Goal: Transaction & Acquisition: Purchase product/service

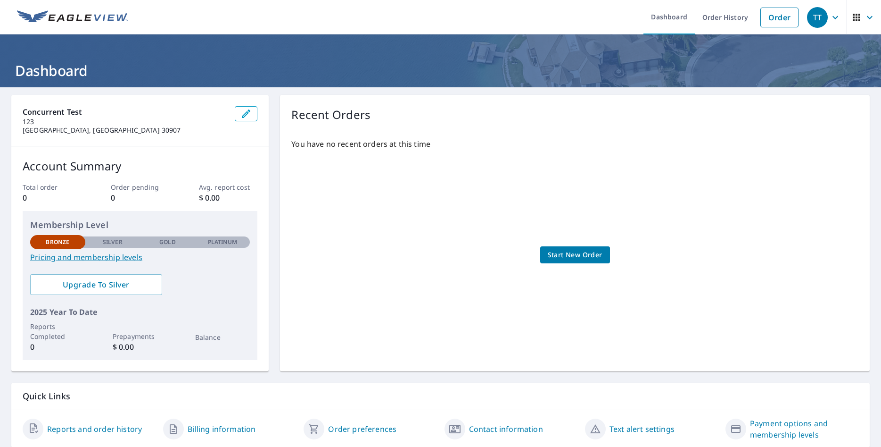
scroll to position [33, 0]
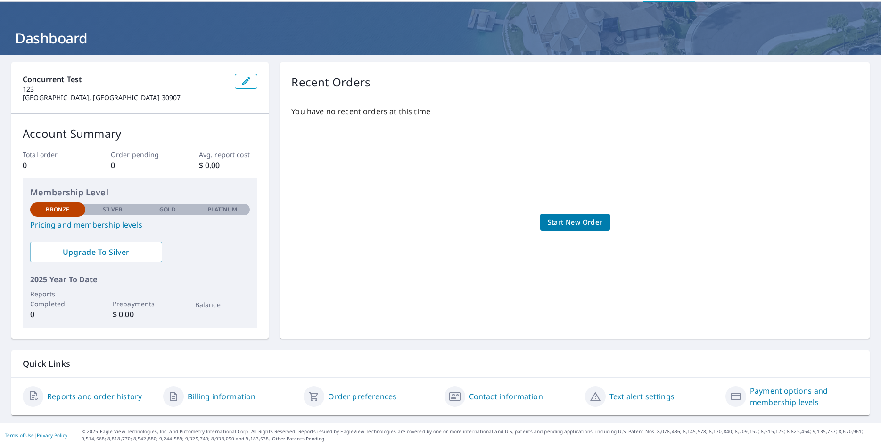
click at [242, 393] on link "Billing information" at bounding box center [222, 395] width 68 height 11
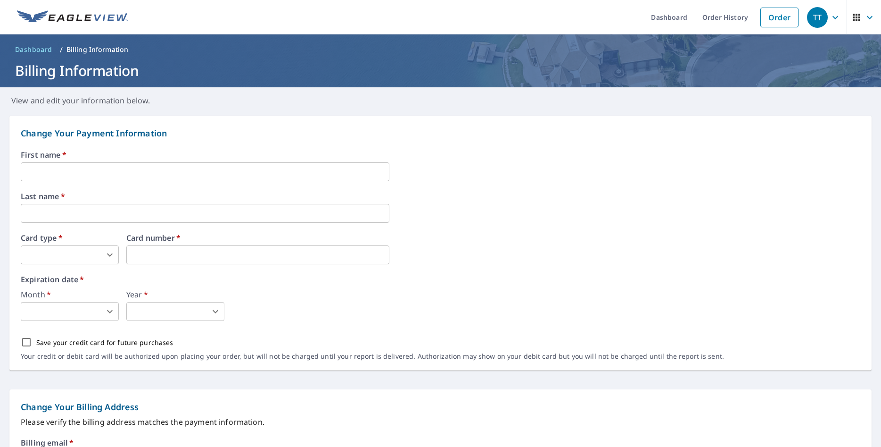
click at [64, 248] on body "TT TT Dashboard Order History Order TT Dashboard / Billing Information Billing …" at bounding box center [440, 223] width 881 height 447
click at [77, 247] on div at bounding box center [440, 223] width 881 height 447
click at [85, 308] on body "TT TT Dashboard Order History Order TT Dashboard / Billing Information Billing …" at bounding box center [440, 223] width 881 height 447
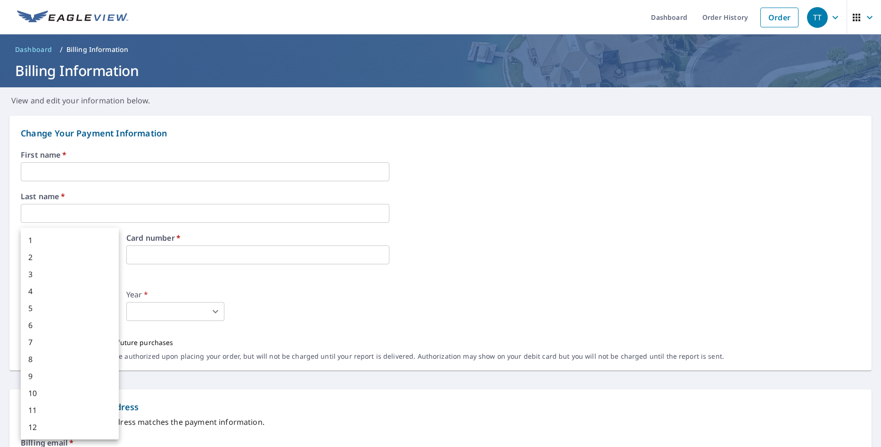
click at [47, 307] on li "5" at bounding box center [70, 307] width 98 height 17
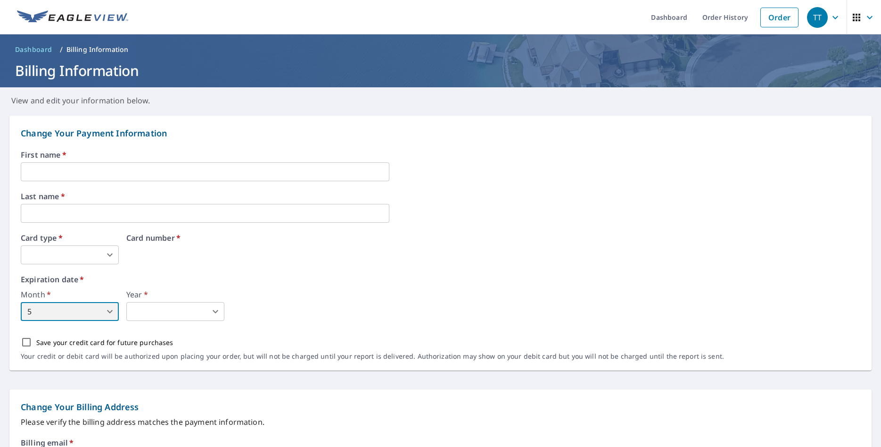
type input "5"
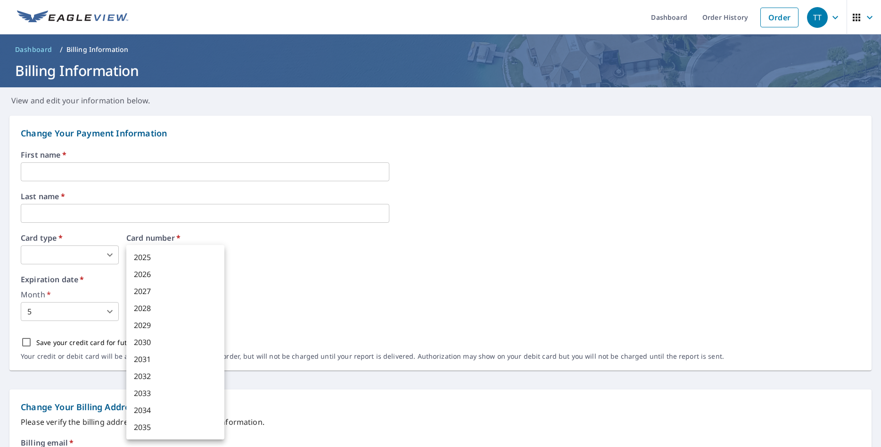
click at [151, 309] on body "TT TT Dashboard Order History Order TT Dashboard / Billing Information Billing …" at bounding box center [440, 223] width 881 height 447
click at [319, 290] on div at bounding box center [440, 223] width 881 height 447
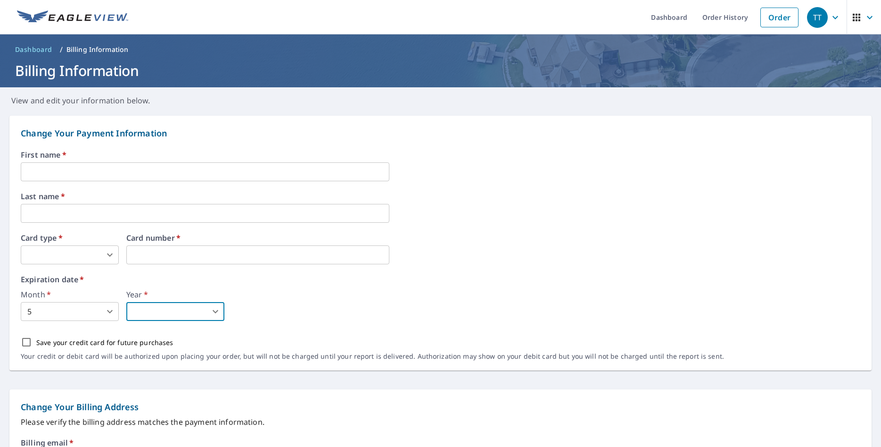
click at [105, 164] on input "text" at bounding box center [205, 171] width 369 height 19
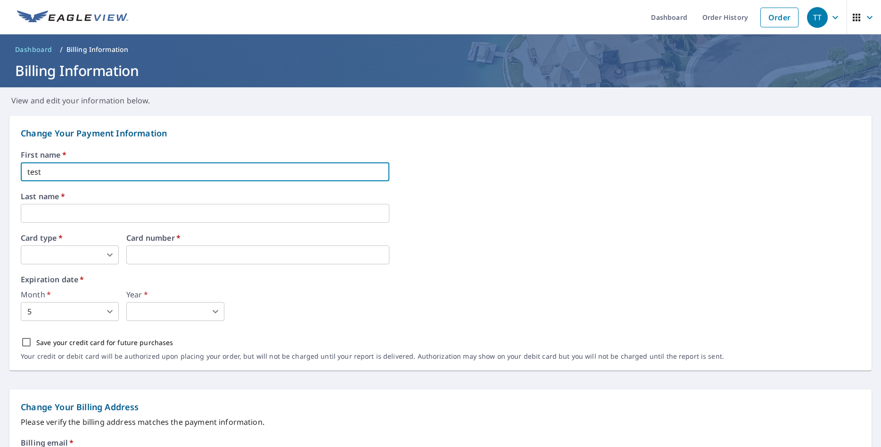
type input "test"
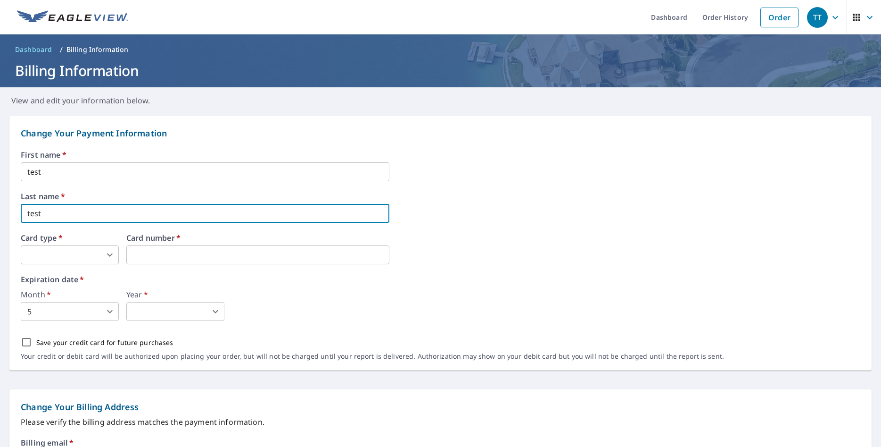
type input "test"
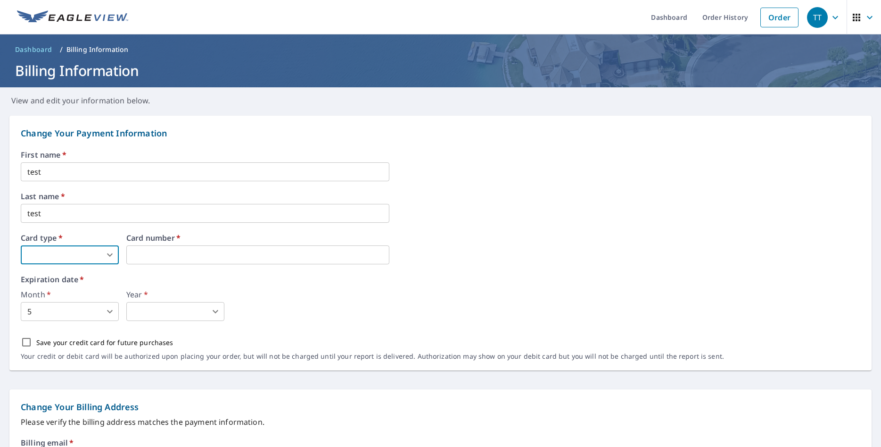
click at [89, 254] on body "TT TT Dashboard Order History Order TT Dashboard / Billing Information Billing …" at bounding box center [440, 223] width 881 height 447
click at [79, 281] on li "American Express" at bounding box center [70, 276] width 98 height 17
type input "1"
click at [178, 313] on body "TT TT Dashboard Order History Order TT Dashboard / Billing Information Billing …" at bounding box center [440, 223] width 881 height 447
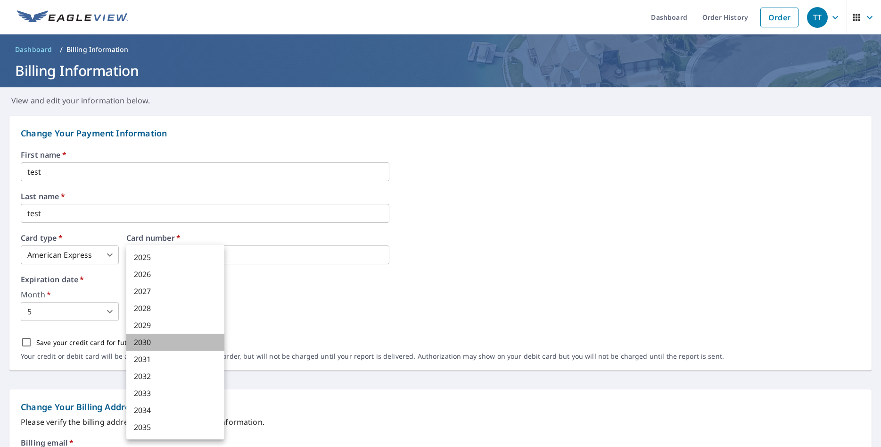
click at [164, 348] on li "2030" at bounding box center [175, 341] width 98 height 17
type input "2030"
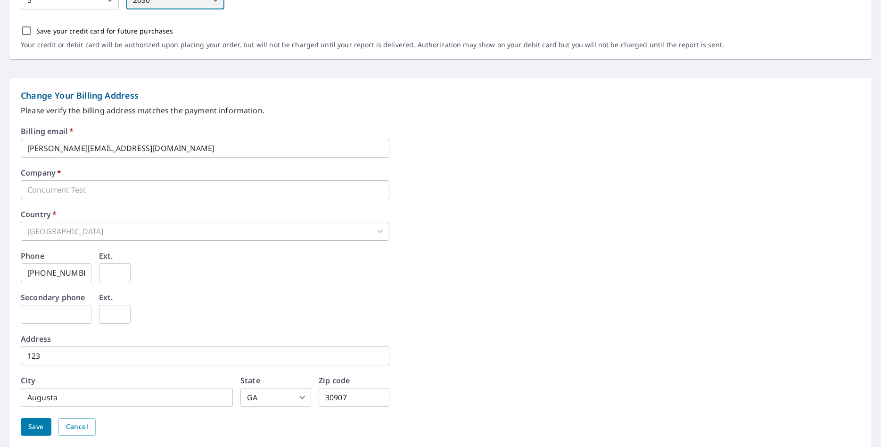
scroll to position [345, 0]
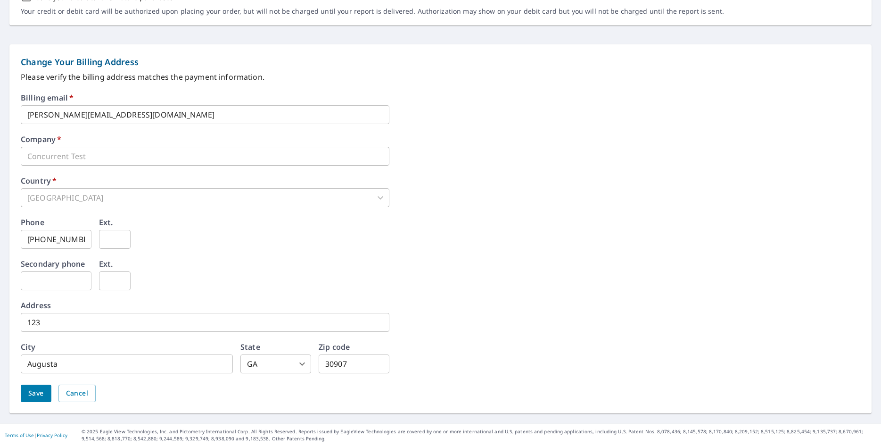
click at [31, 395] on span "Save" at bounding box center [36, 393] width 16 height 12
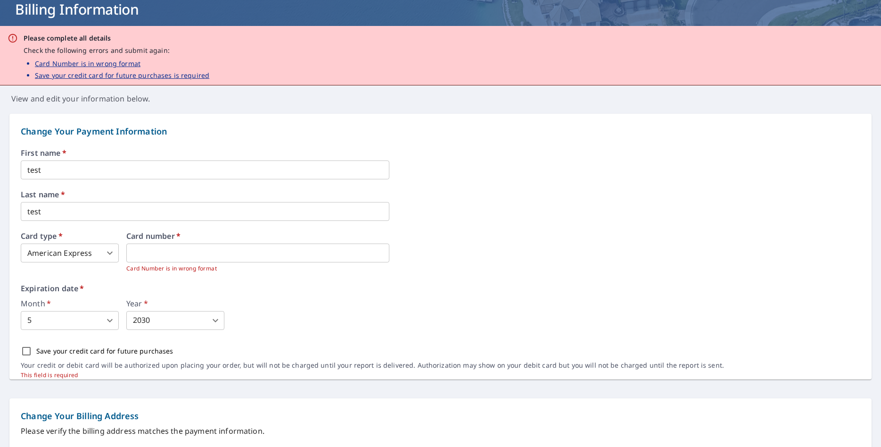
scroll to position [62, 0]
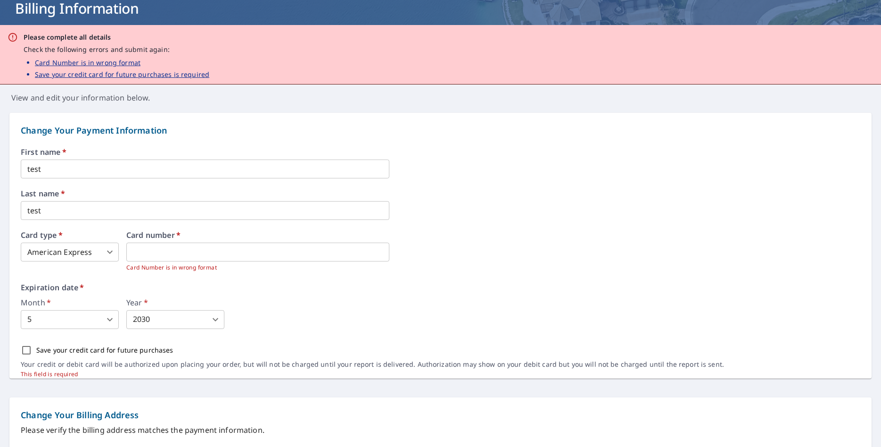
click at [27, 352] on input "Save your credit card for future purchases" at bounding box center [27, 350] width 20 height 20
checkbox input "true"
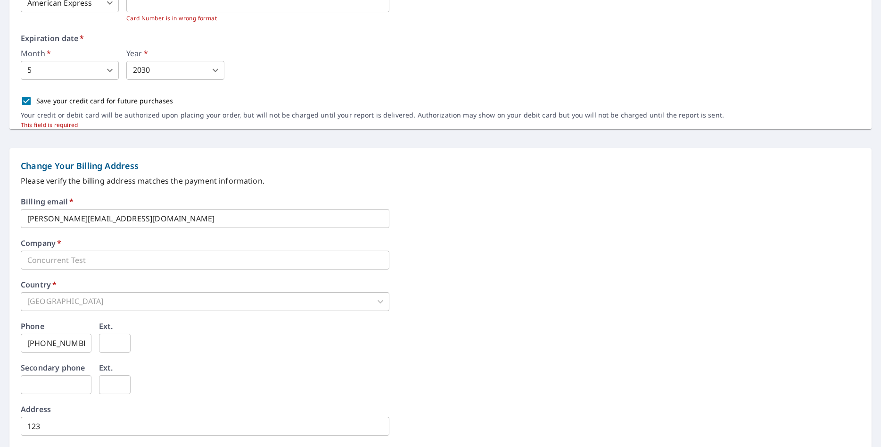
scroll to position [414, 0]
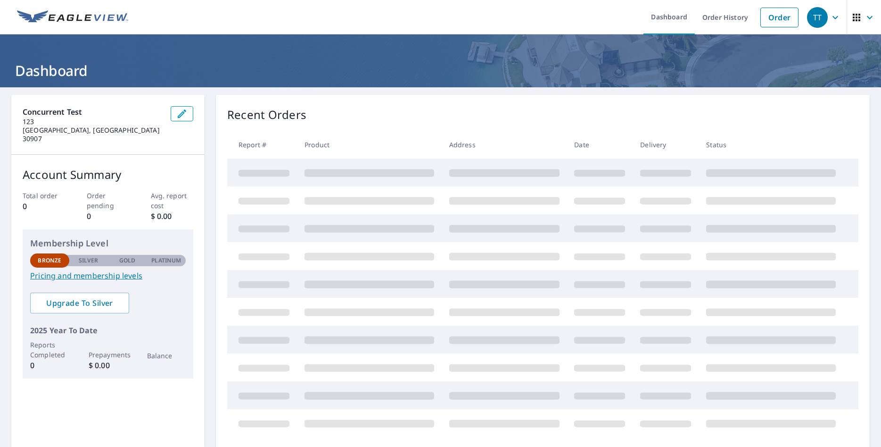
click at [773, 17] on link "Order" at bounding box center [780, 18] width 38 height 20
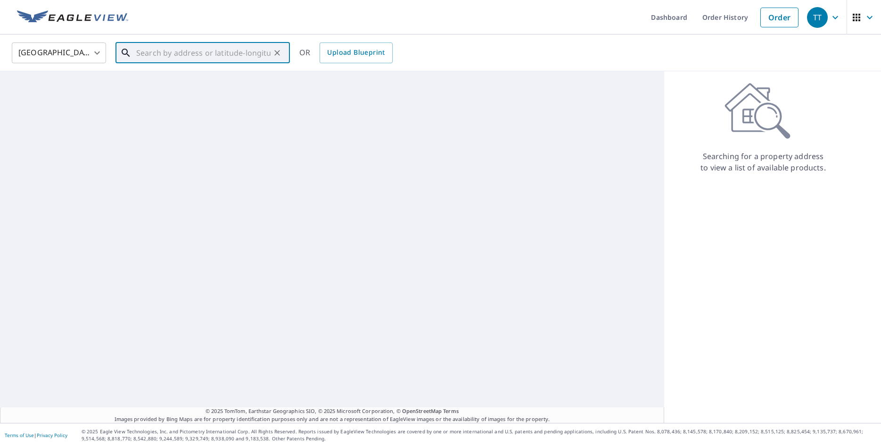
click at [162, 50] on input "text" at bounding box center [203, 53] width 134 height 26
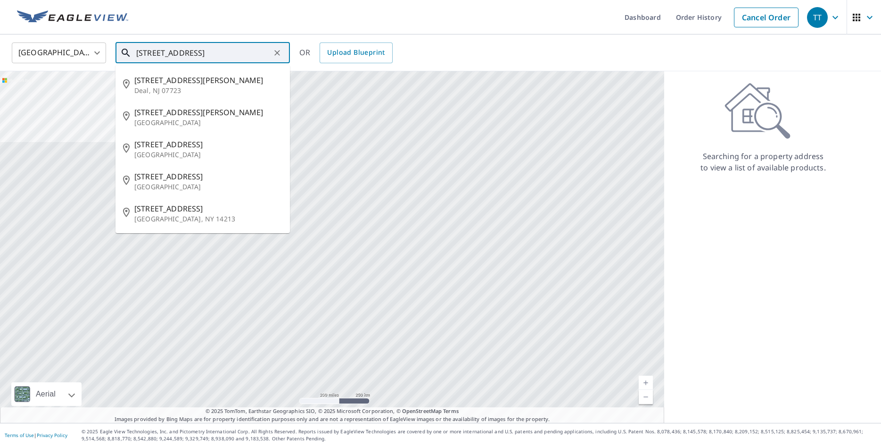
type input "415 park st, elgin, il"
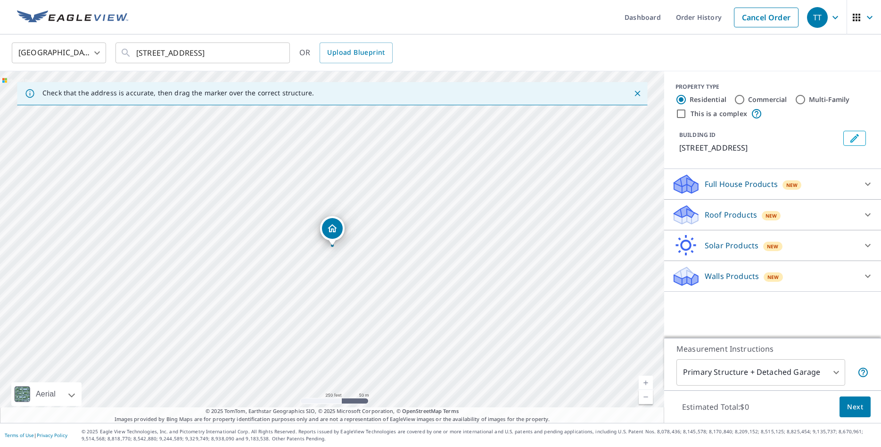
click at [785, 374] on body "TT TT Dashboard Order History Cancel Order TT United States US ​ 415 park st, e…" at bounding box center [440, 223] width 881 height 447
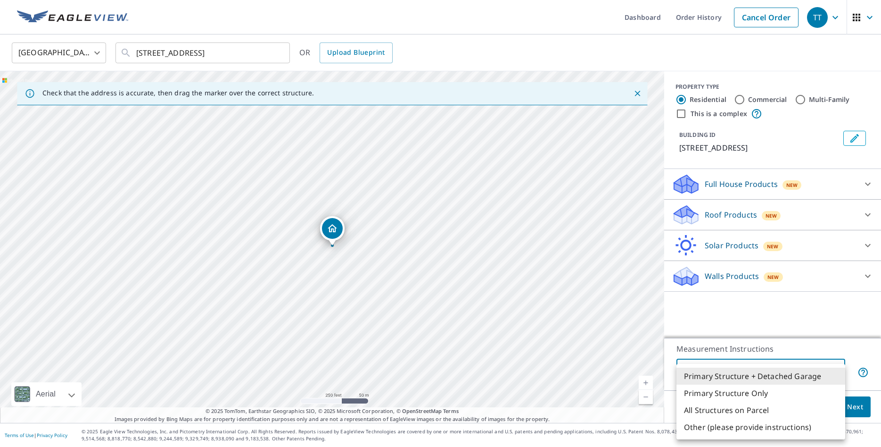
click at [785, 374] on li "Primary Structure + Detached Garage" at bounding box center [761, 375] width 169 height 17
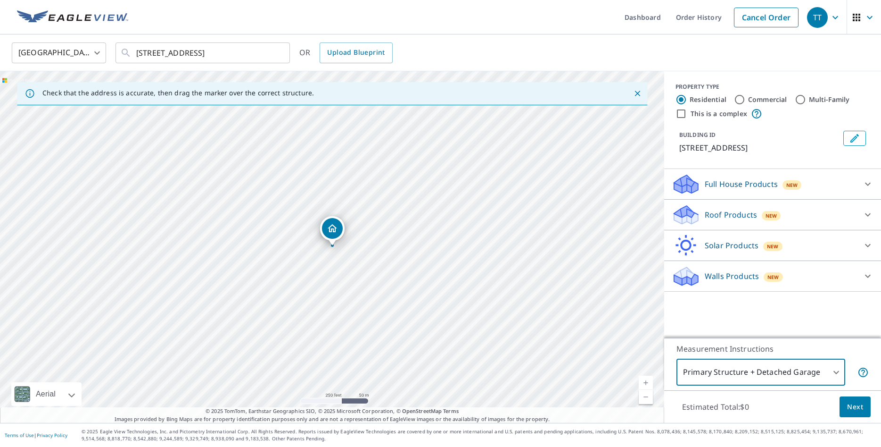
click at [868, 180] on icon at bounding box center [867, 183] width 11 height 11
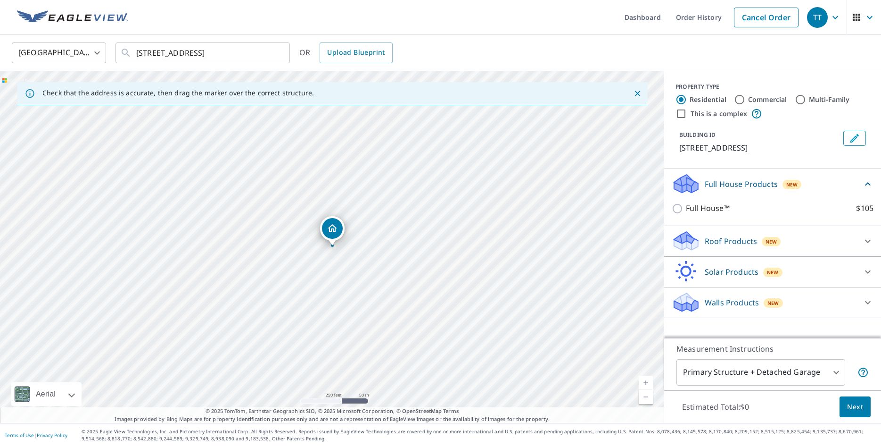
click at [868, 180] on icon at bounding box center [867, 183] width 11 height 11
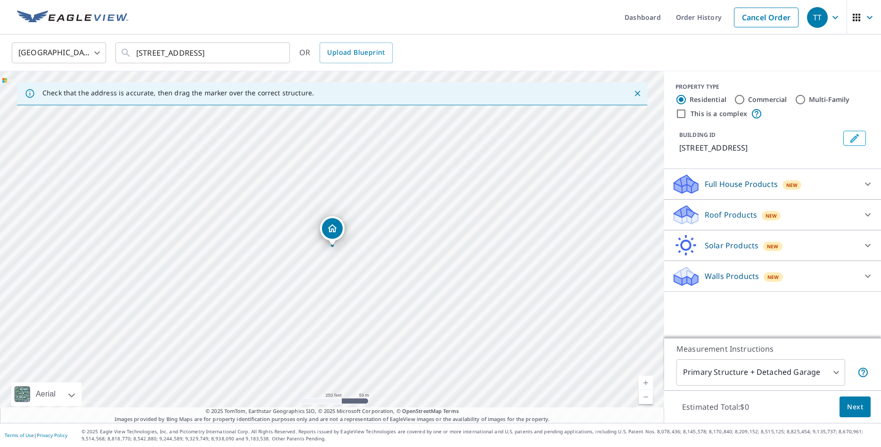
click at [865, 212] on icon at bounding box center [867, 214] width 11 height 11
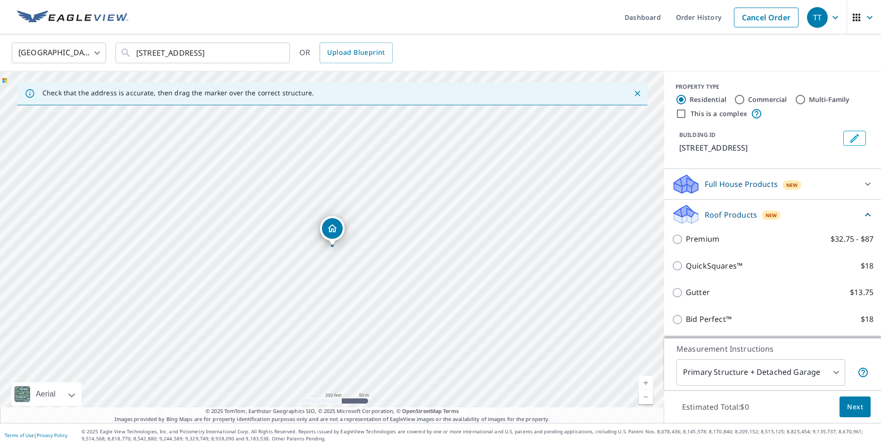
click at [865, 212] on icon at bounding box center [867, 214] width 11 height 11
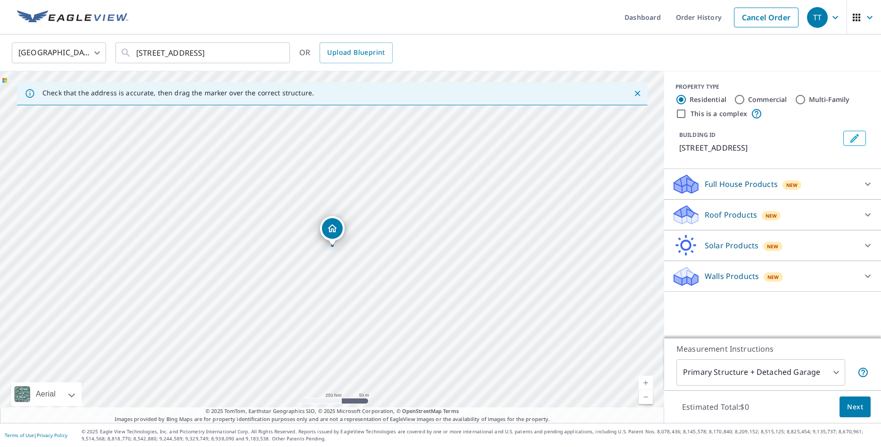
click at [738, 99] on input "Commercial" at bounding box center [739, 99] width 11 height 11
radio input "true"
type input "4"
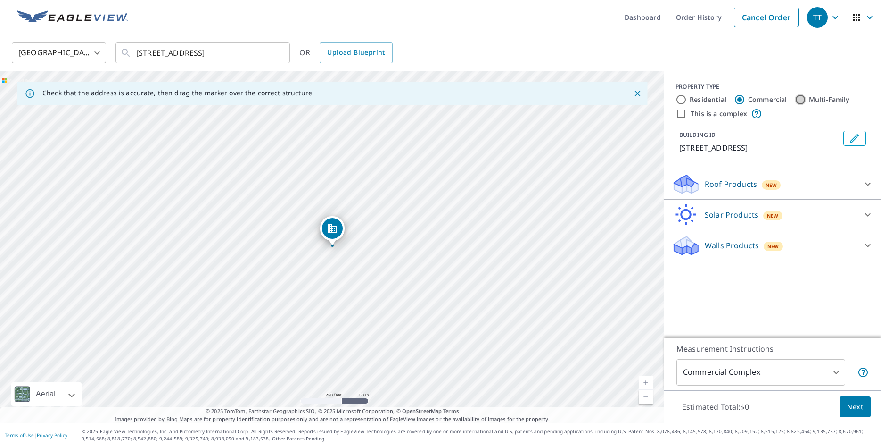
click at [798, 100] on input "Multi-Family" at bounding box center [800, 99] width 11 height 11
radio input "true"
type input "2"
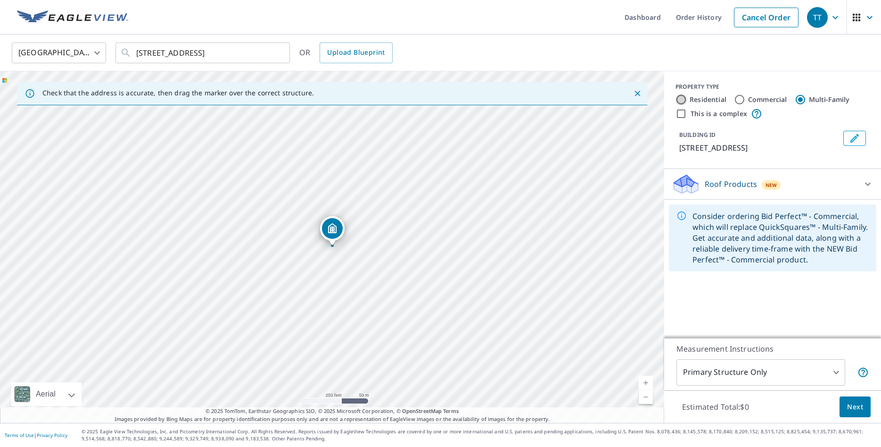
click at [681, 98] on input "Residential" at bounding box center [681, 99] width 11 height 11
radio input "true"
type input "1"
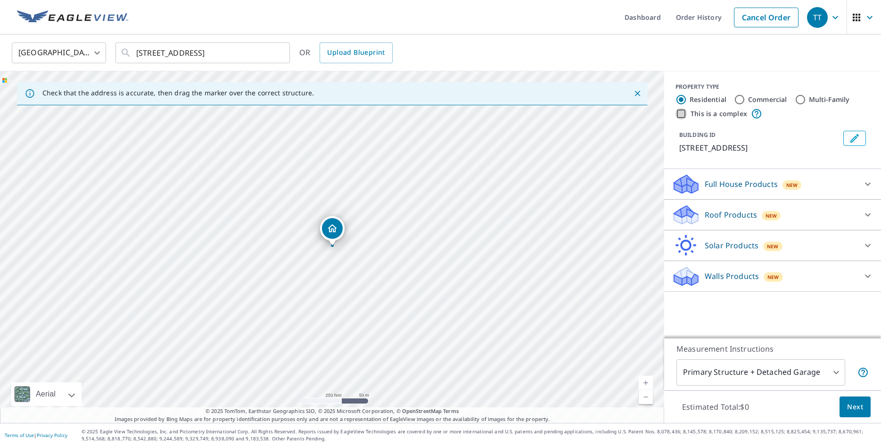
click at [680, 115] on input "This is a complex" at bounding box center [681, 113] width 11 height 11
checkbox input "true"
radio input "false"
radio input "true"
type input "4"
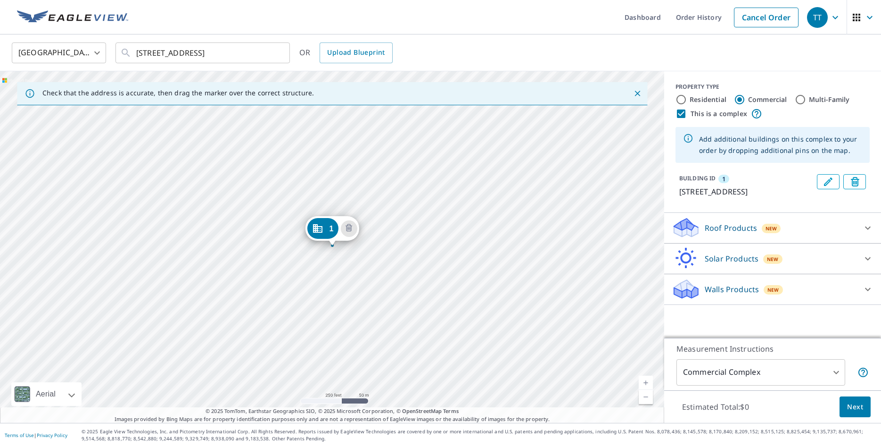
click at [680, 115] on input "This is a complex" at bounding box center [681, 113] width 11 height 11
checkbox input "false"
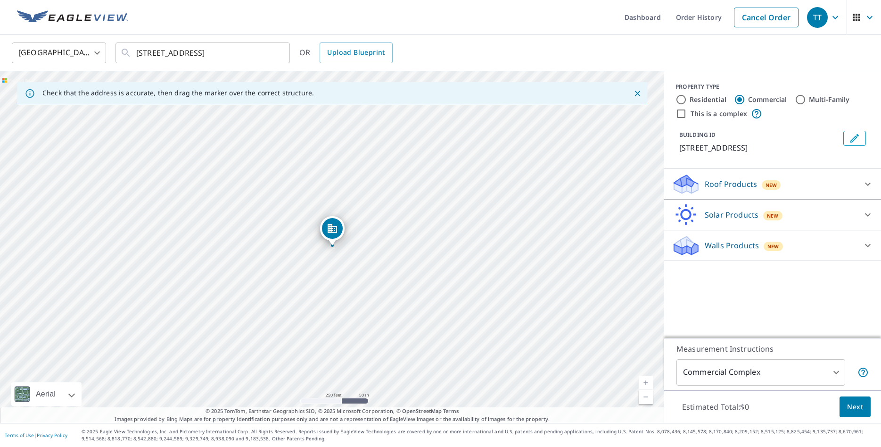
click at [863, 182] on icon at bounding box center [867, 183] width 11 height 11
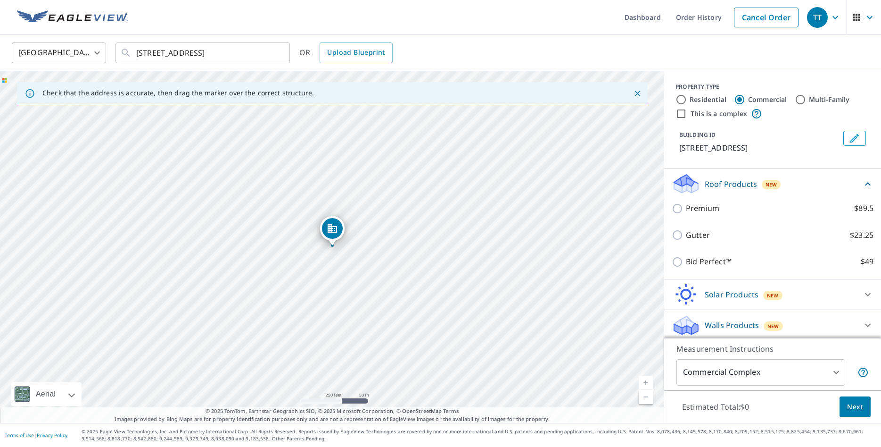
click at [856, 288] on div "Solar Products New" at bounding box center [764, 294] width 185 height 22
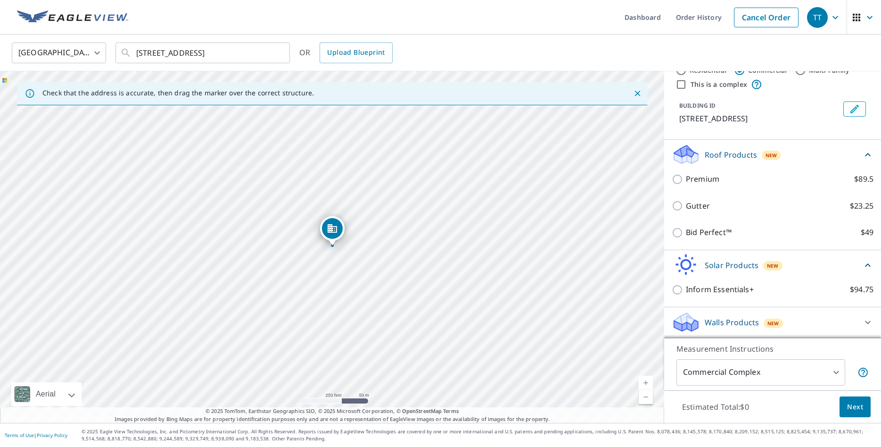
click at [803, 314] on div "Walls Products New" at bounding box center [764, 322] width 185 height 22
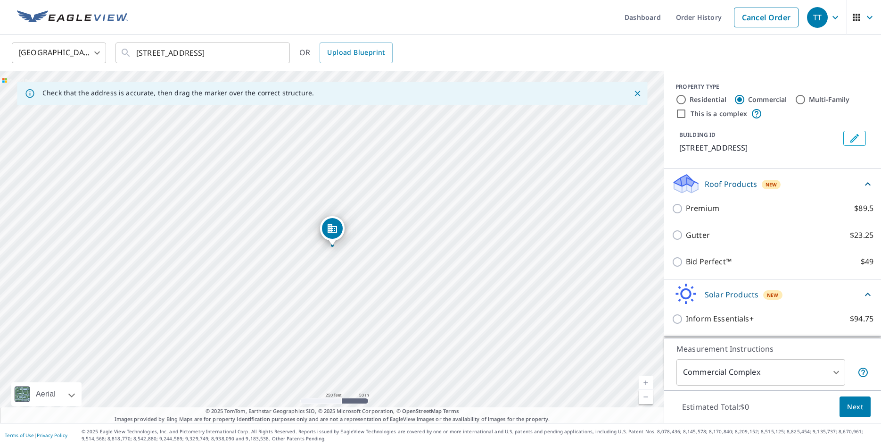
click at [684, 97] on input "Residential" at bounding box center [681, 99] width 11 height 11
radio input "true"
type input "1"
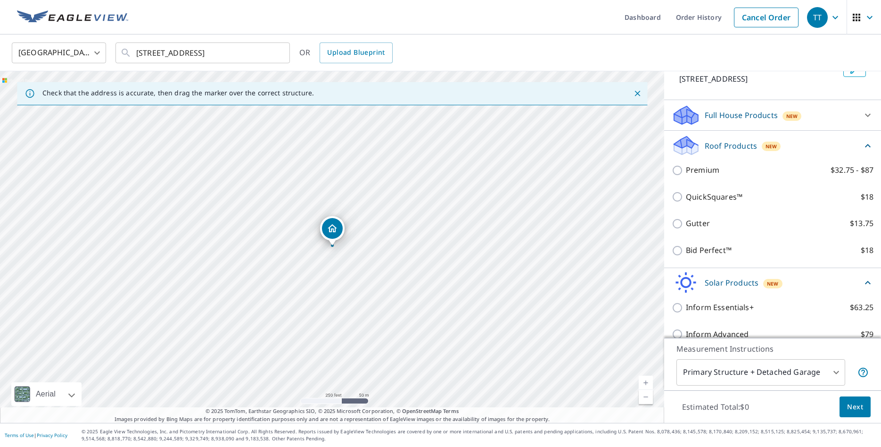
scroll to position [124, 0]
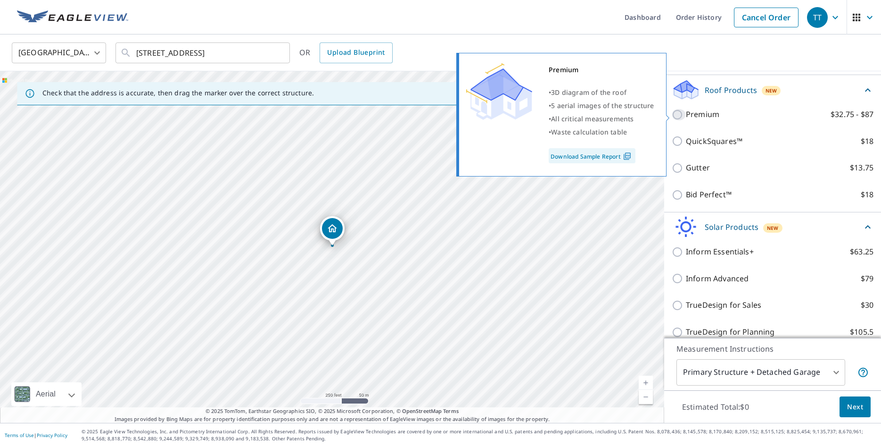
click at [677, 115] on input "Premium $32.75 - $87" at bounding box center [679, 114] width 14 height 11
checkbox input "true"
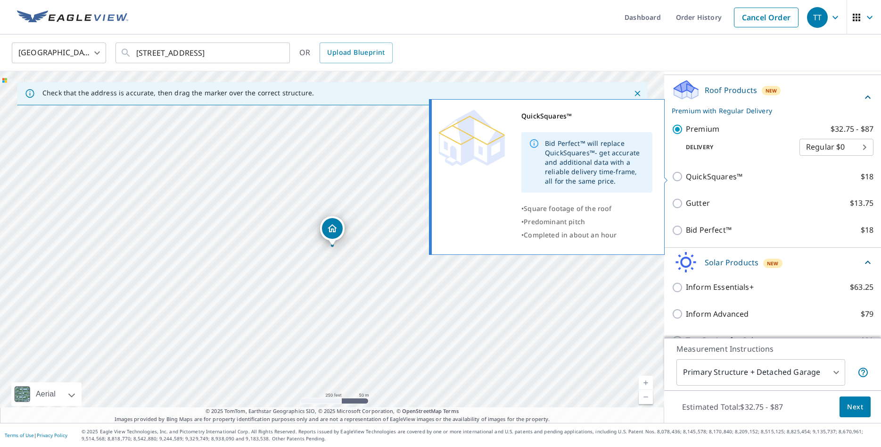
click at [677, 175] on input "QuickSquares™ $18" at bounding box center [679, 176] width 14 height 11
checkbox input "true"
checkbox input "false"
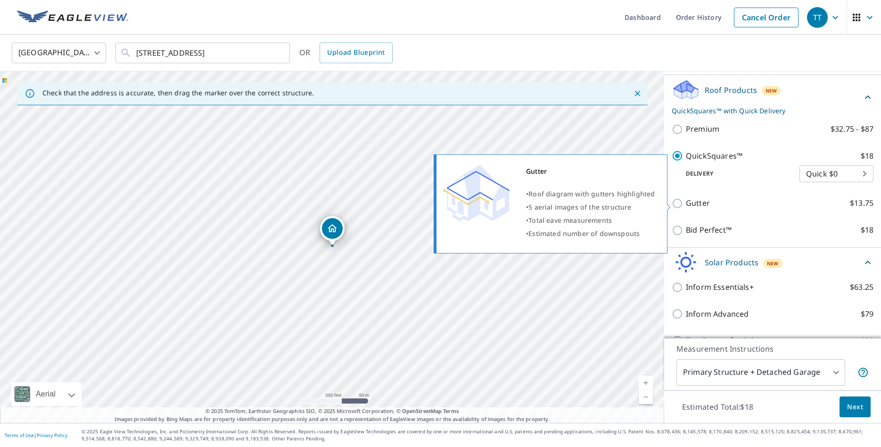
click at [680, 205] on input "Gutter $13.75" at bounding box center [679, 203] width 14 height 11
checkbox input "true"
checkbox input "false"
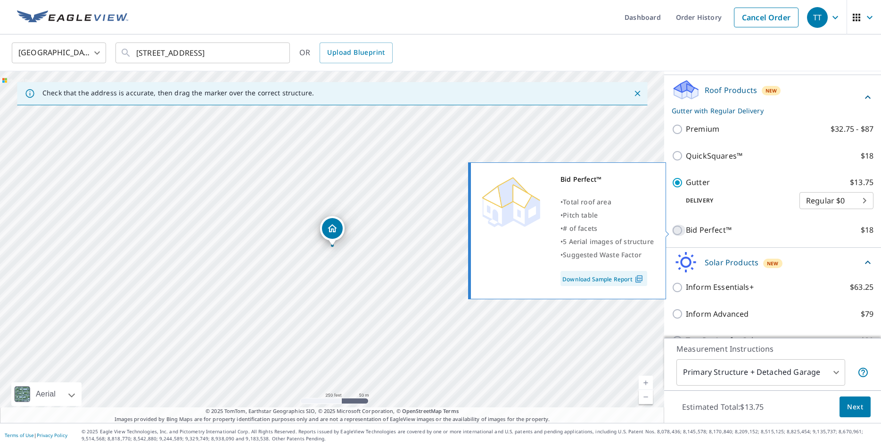
click at [679, 228] on input "Bid Perfect™ $18" at bounding box center [679, 229] width 14 height 11
checkbox input "true"
checkbox input "false"
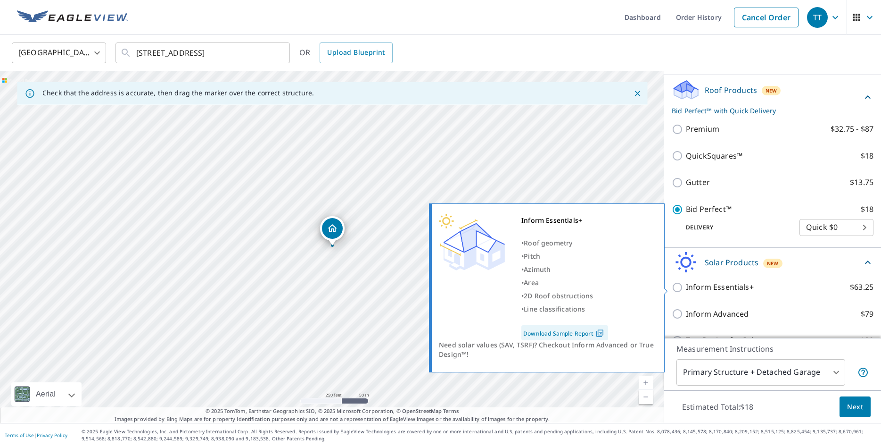
click at [679, 291] on input "Inform Essentials+ $63.25" at bounding box center [679, 287] width 14 height 11
checkbox input "true"
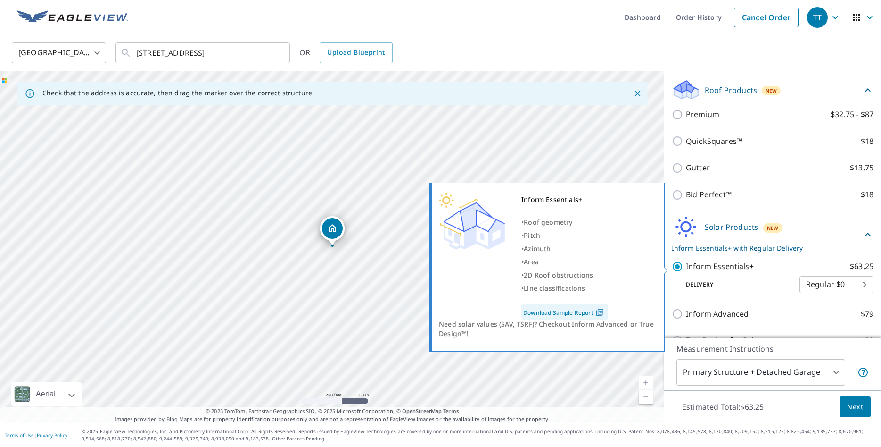
checkbox input "false"
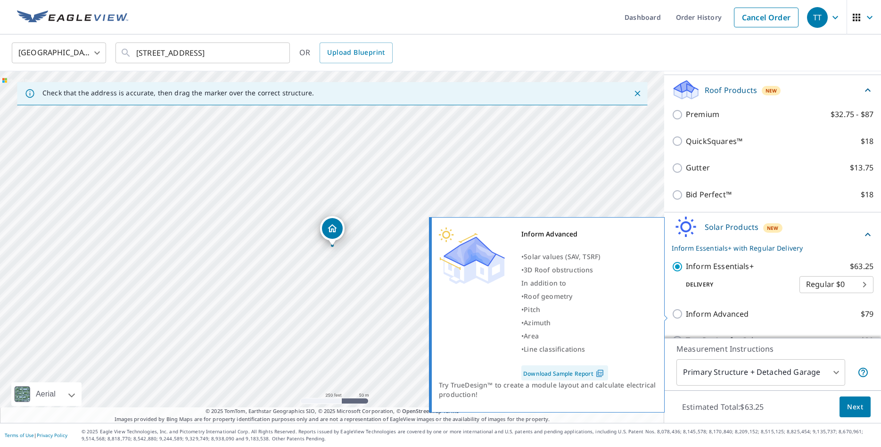
click at [679, 315] on input "Inform Advanced $79" at bounding box center [679, 313] width 14 height 11
checkbox input "true"
checkbox input "false"
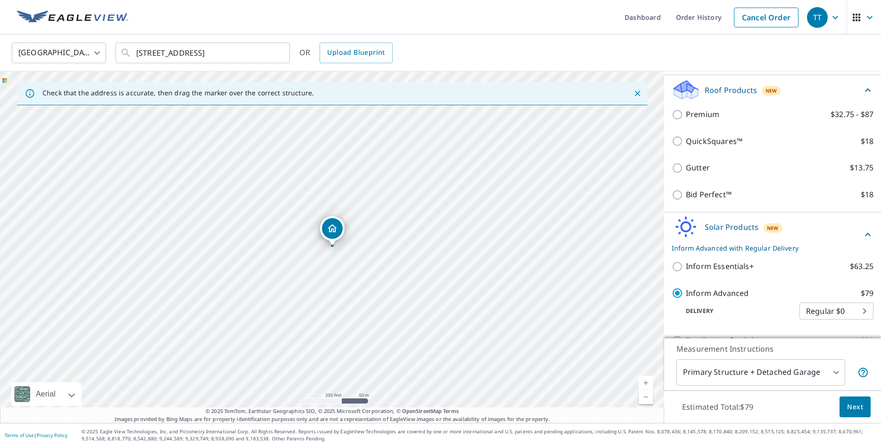
scroll to position [257, 0]
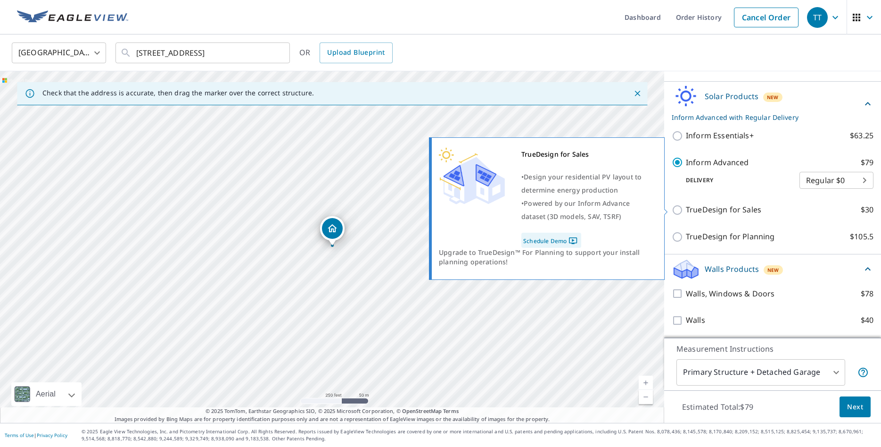
click at [676, 213] on input "TrueDesign for Sales $30" at bounding box center [679, 209] width 14 height 11
checkbox input "true"
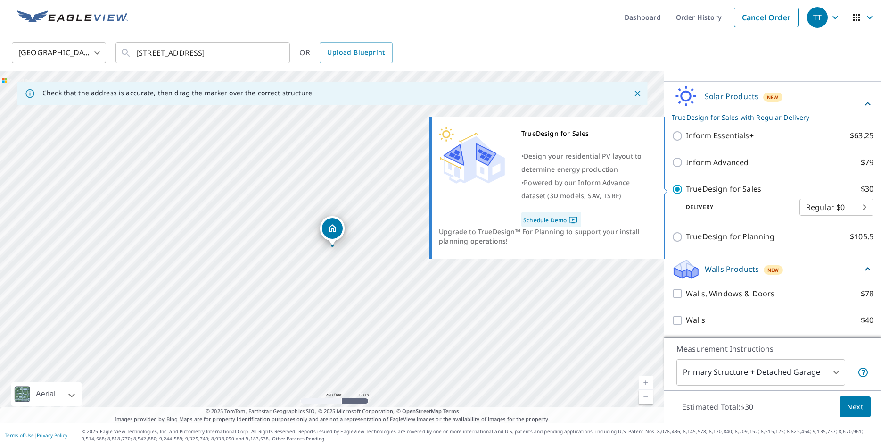
checkbox input "false"
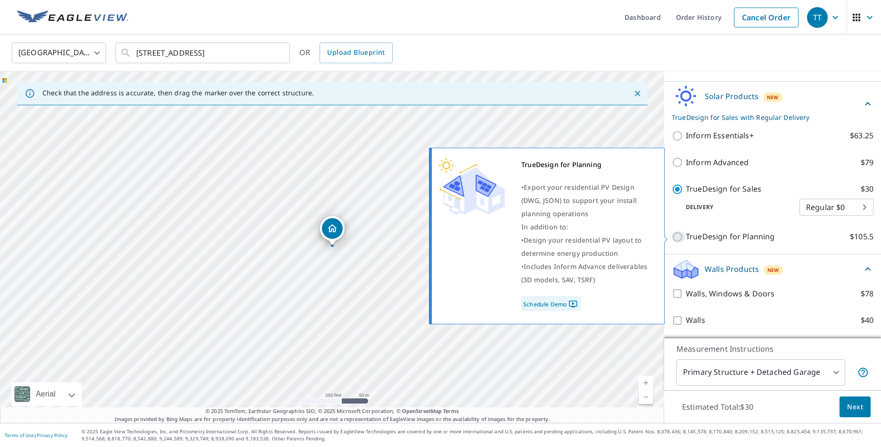
click at [679, 234] on input "TrueDesign for Planning $105.5" at bounding box center [679, 236] width 14 height 11
checkbox input "true"
checkbox input "false"
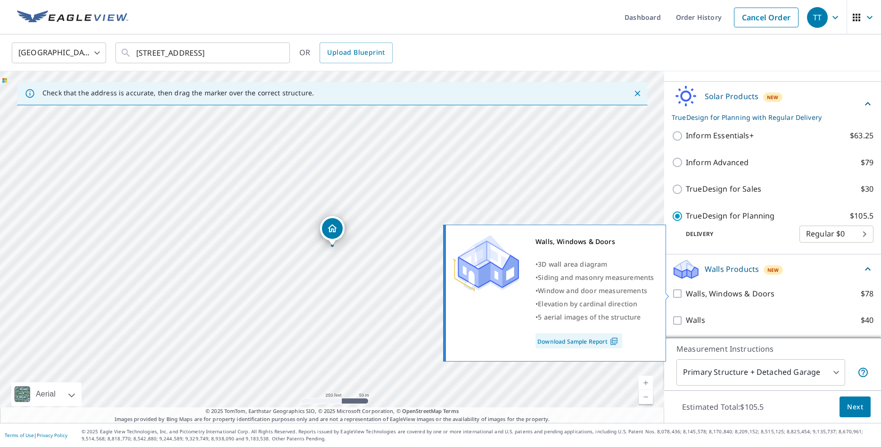
click at [678, 292] on input "Walls, Windows & Doors $78" at bounding box center [679, 293] width 14 height 11
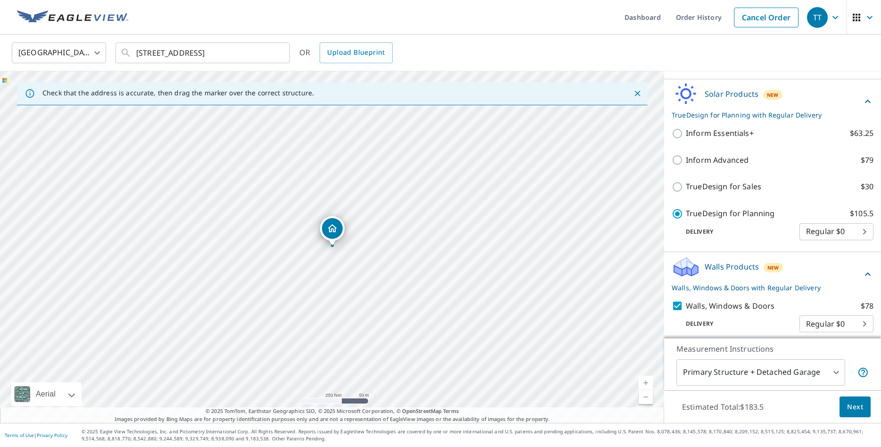
click at [678, 326] on p "Delivery" at bounding box center [736, 323] width 128 height 8
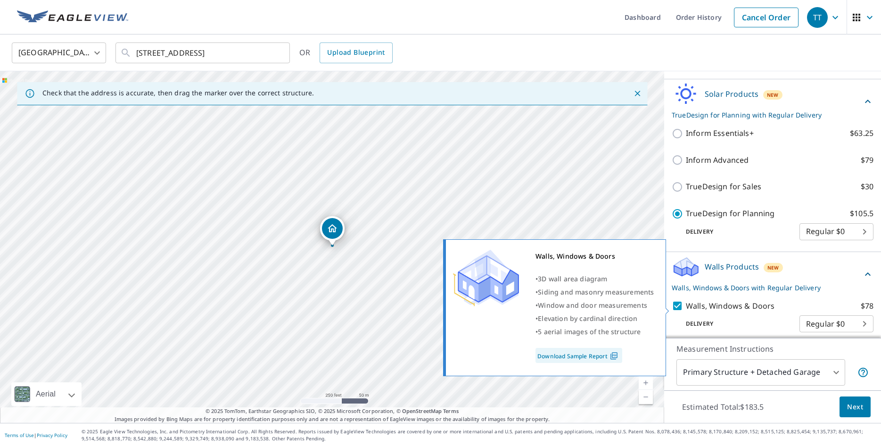
click at [679, 307] on input "Walls, Windows & Doors $78" at bounding box center [679, 305] width 14 height 11
checkbox input "false"
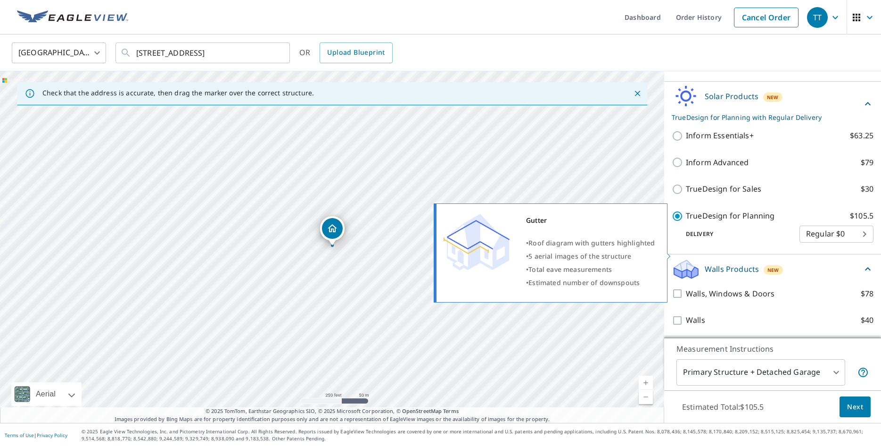
scroll to position [0, 0]
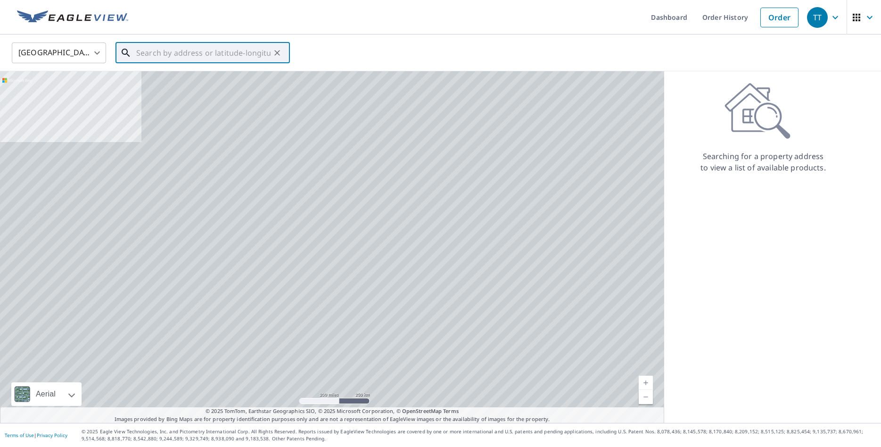
click at [224, 54] on input "text" at bounding box center [203, 53] width 134 height 26
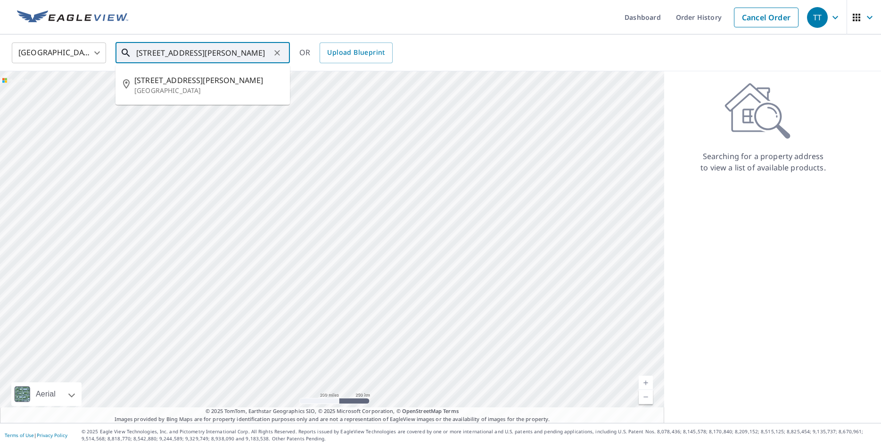
type input "[STREET_ADDRESS][PERSON_NAME]"
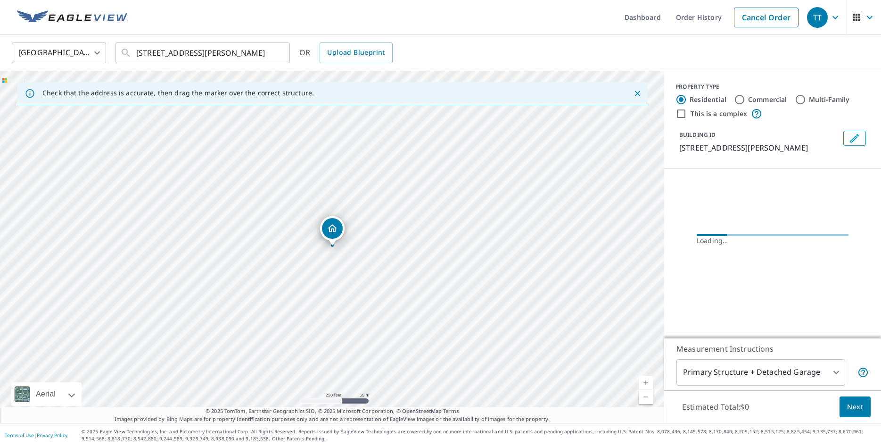
click at [759, 374] on body "TT TT Dashboard Order History Cancel Order TT [GEOGRAPHIC_DATA] [GEOGRAPHIC_DAT…" at bounding box center [440, 223] width 881 height 447
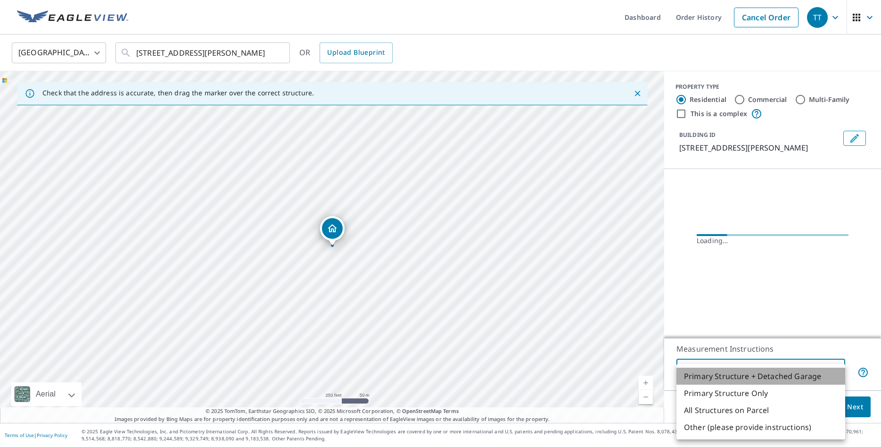
click at [777, 371] on li "Primary Structure + Detached Garage" at bounding box center [761, 375] width 169 height 17
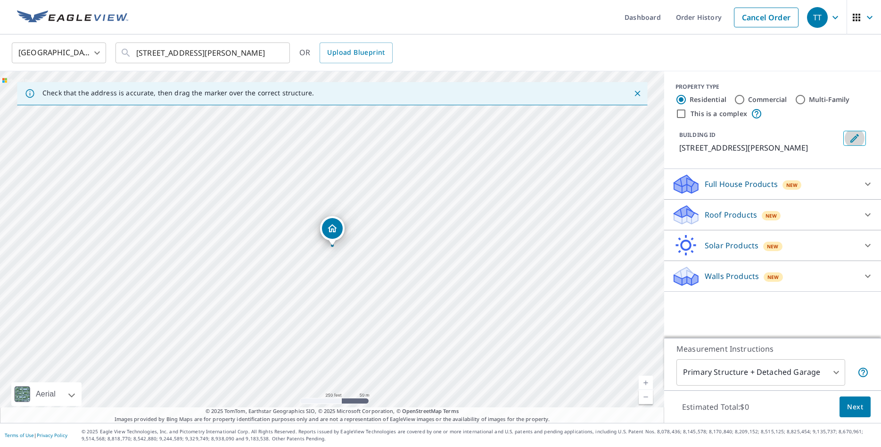
click at [852, 137] on icon "Edit building 1" at bounding box center [854, 138] width 11 height 11
